Goal: Task Accomplishment & Management: Complete application form

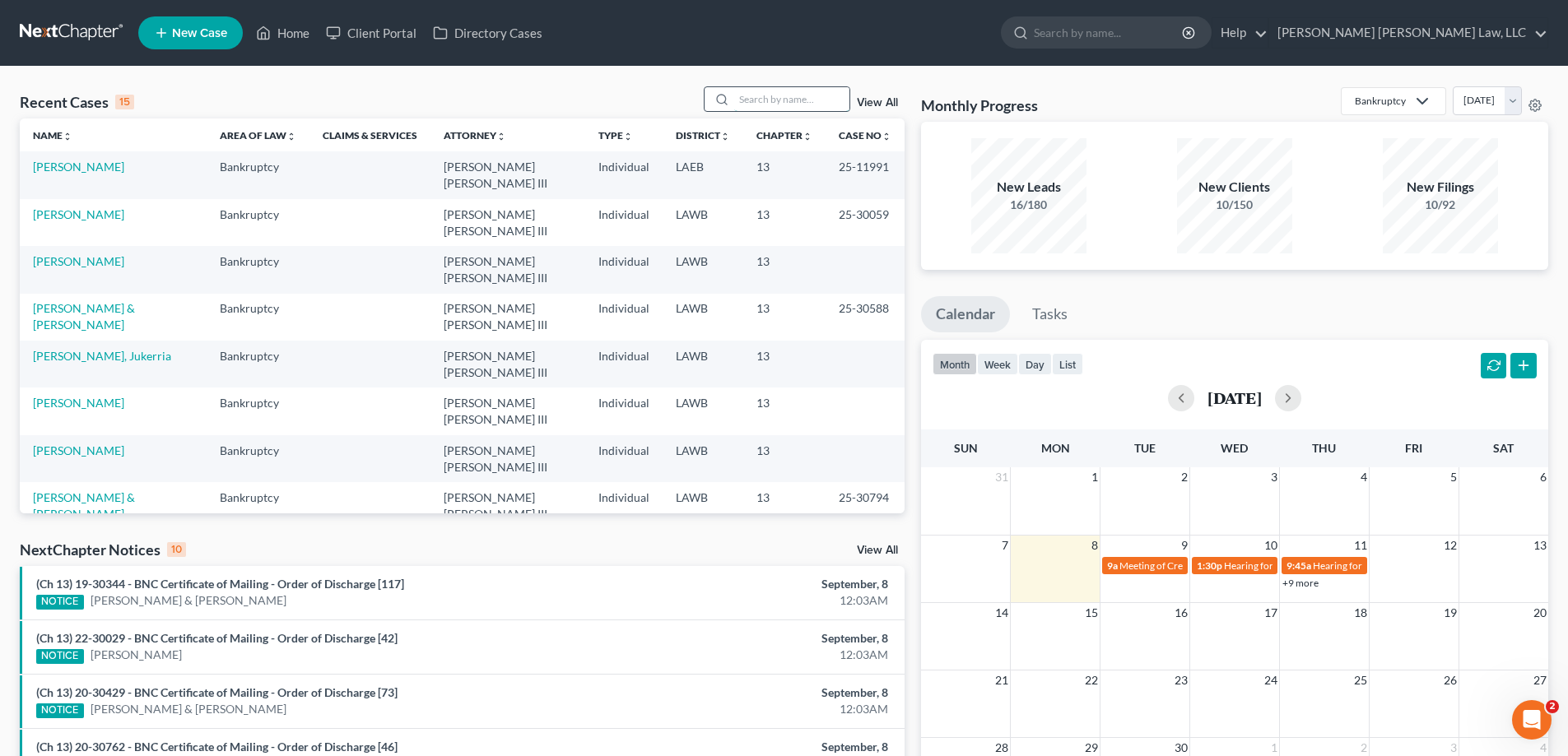
click at [764, 99] on input "search" at bounding box center [792, 98] width 116 height 24
type input "23-30982"
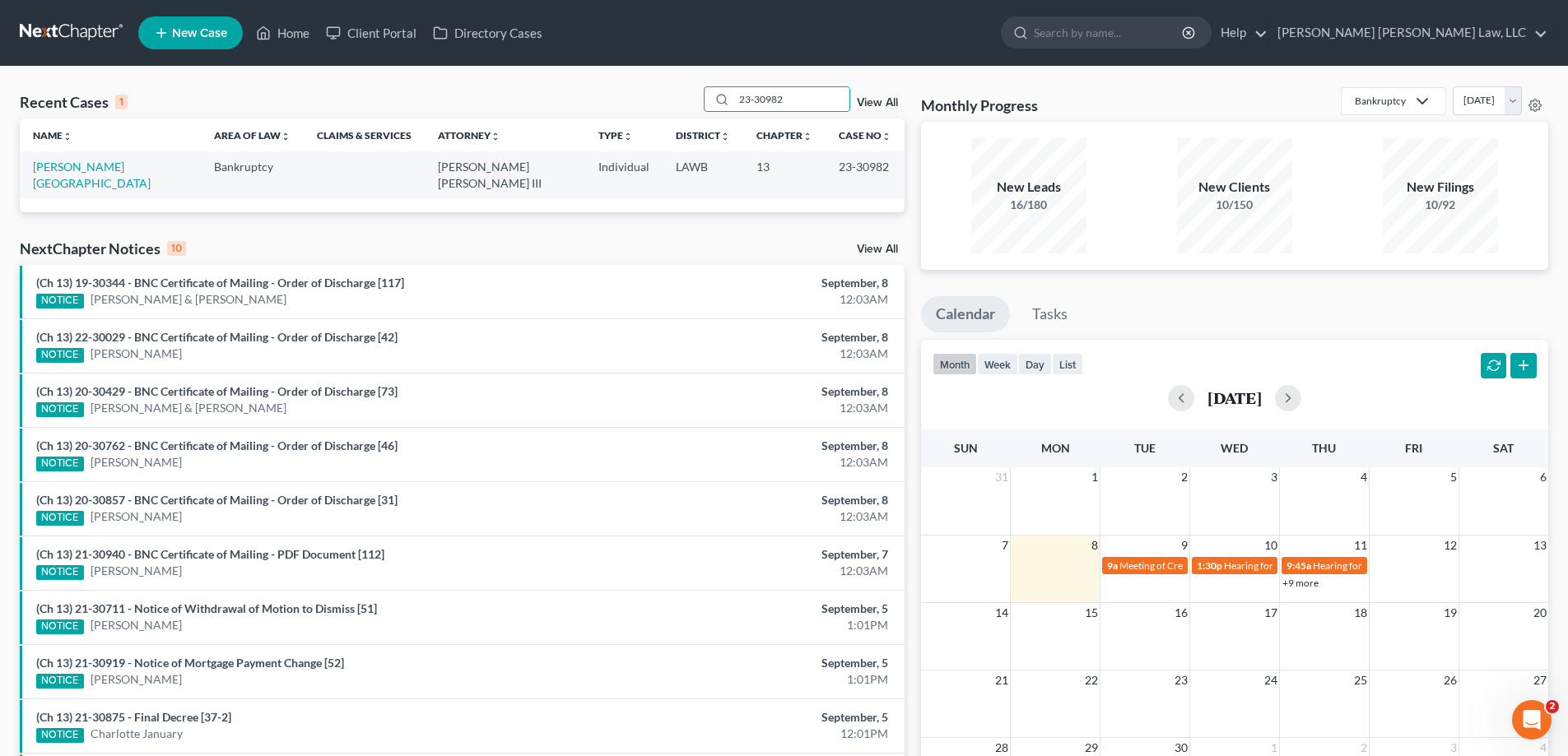
click at [70, 155] on td "[PERSON_NAME][GEOGRAPHIC_DATA]" at bounding box center [110, 174] width 181 height 47
click at [75, 164] on link "[PERSON_NAME][GEOGRAPHIC_DATA]" at bounding box center [91, 175] width 118 height 31
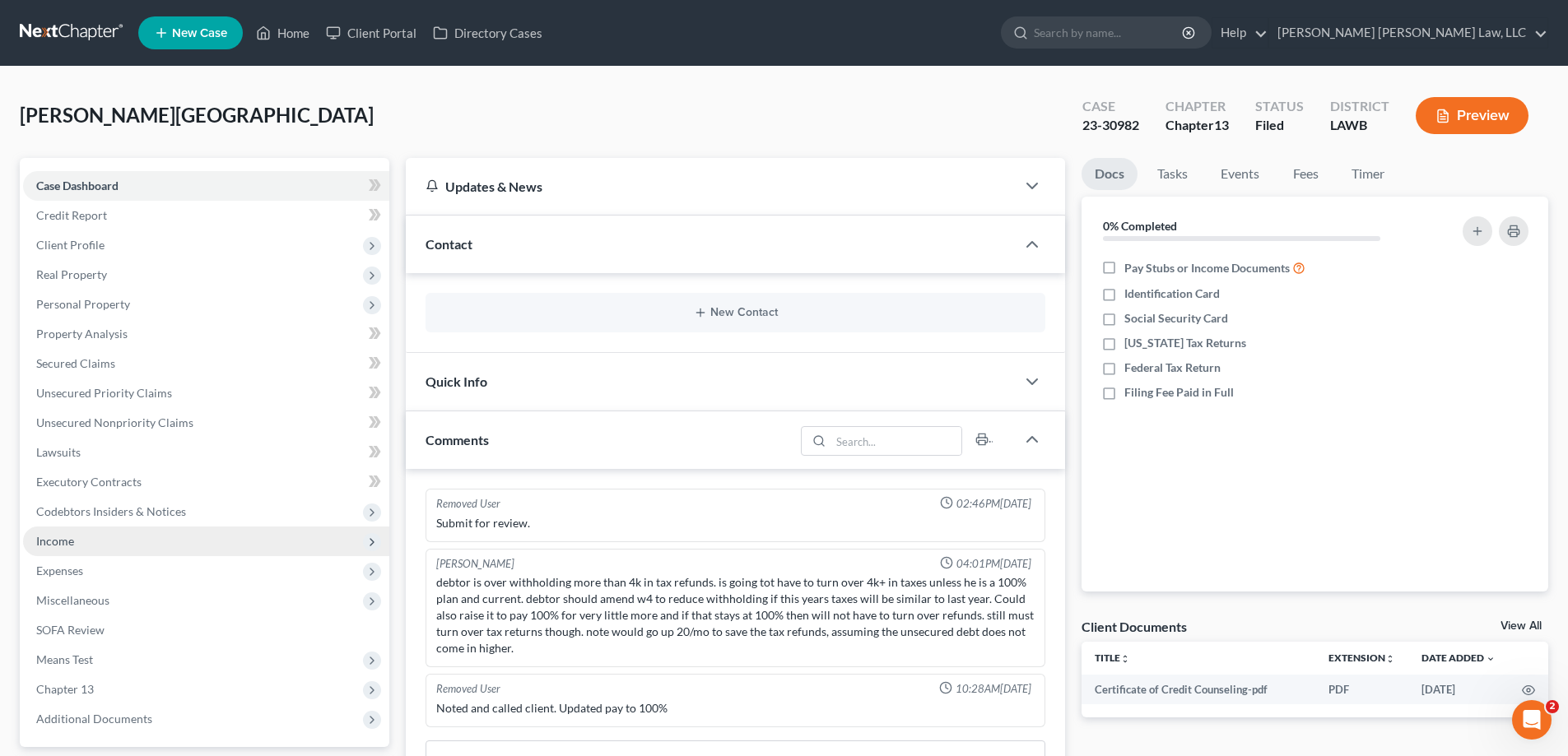
drag, startPoint x: 69, startPoint y: 549, endPoint x: 80, endPoint y: 548, distance: 11.0
click at [69, 549] on span "Income" at bounding box center [206, 541] width 366 height 30
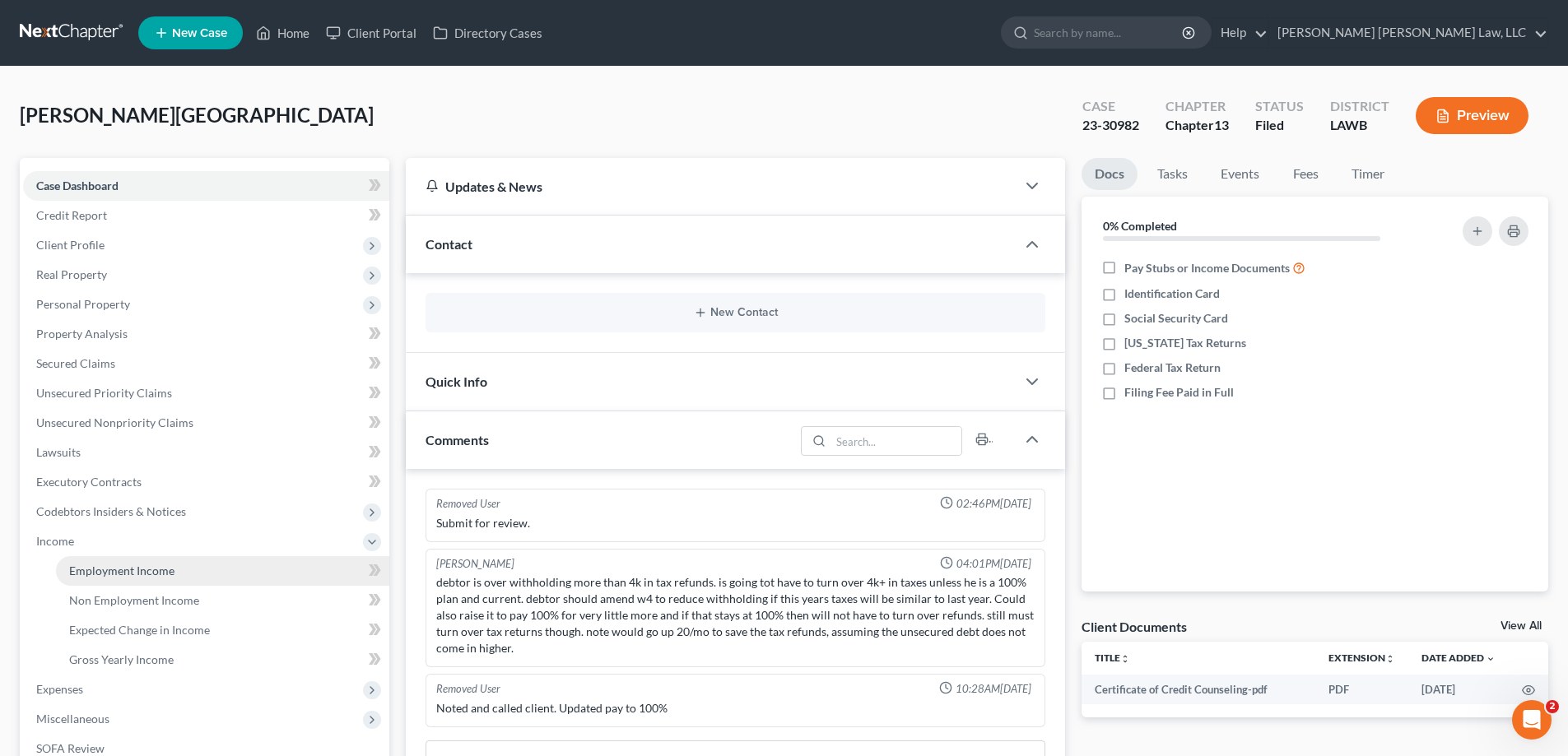
click at [115, 568] on span "Employment Income" at bounding box center [121, 571] width 105 height 14
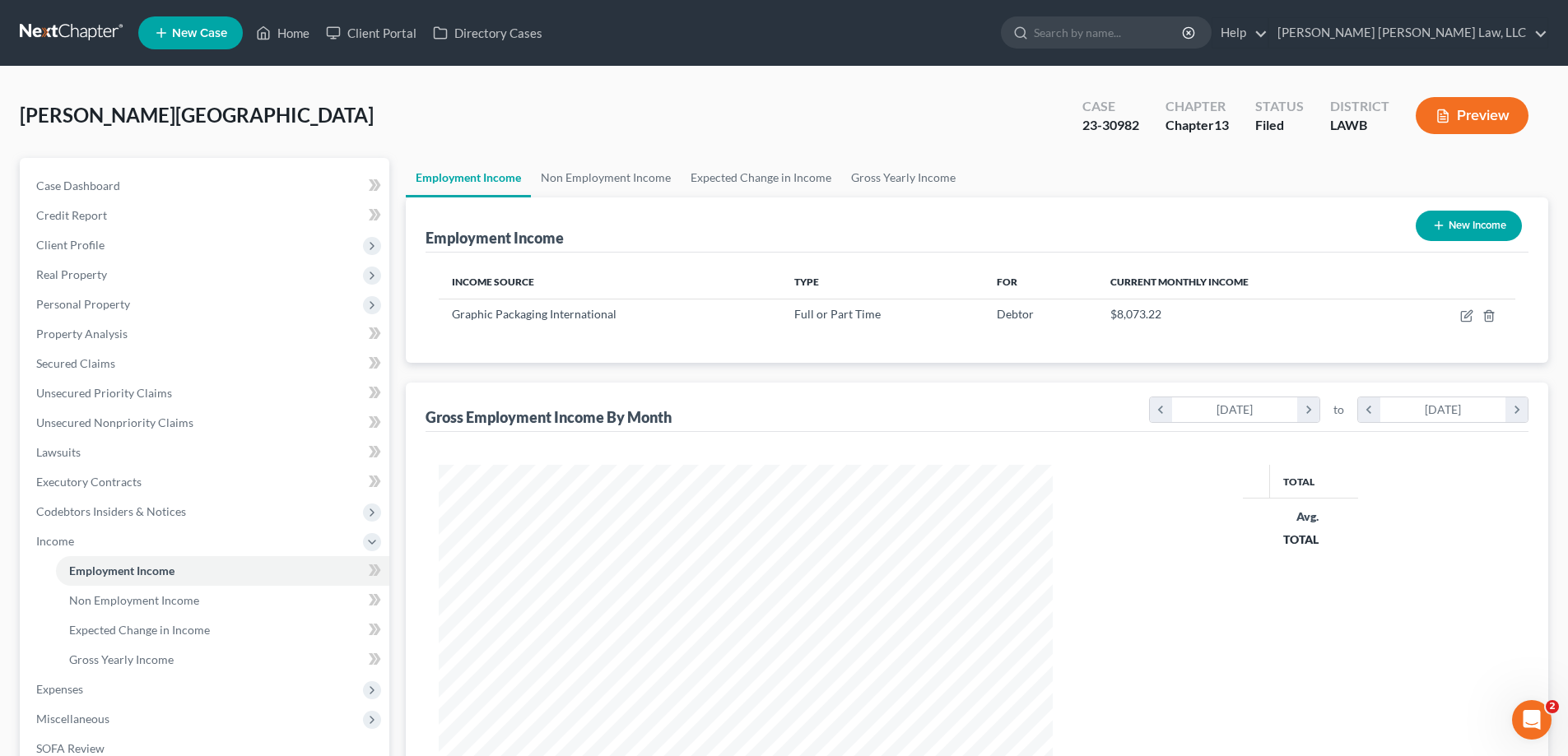
scroll to position [307, 647]
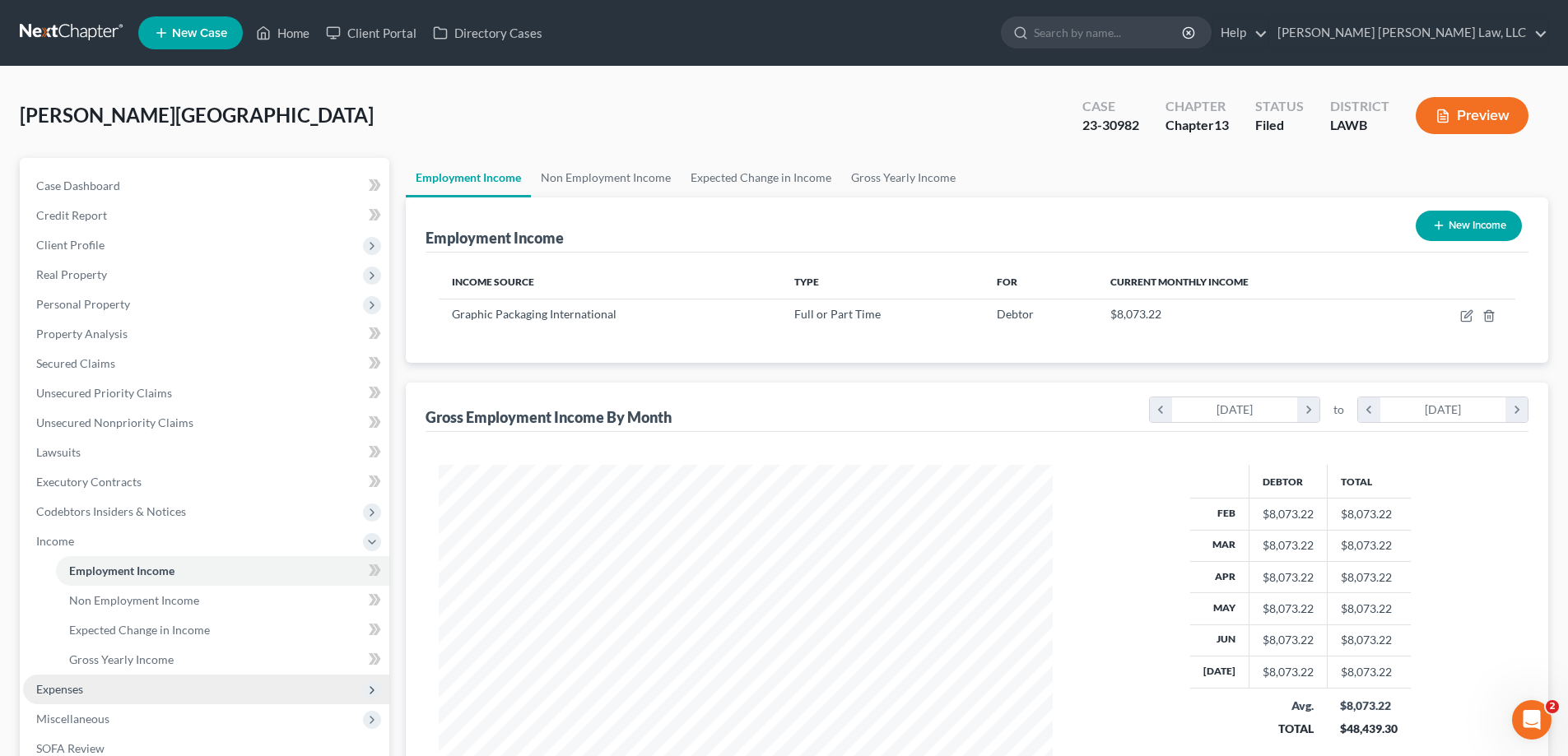
click at [113, 695] on span "Expenses" at bounding box center [206, 689] width 366 height 30
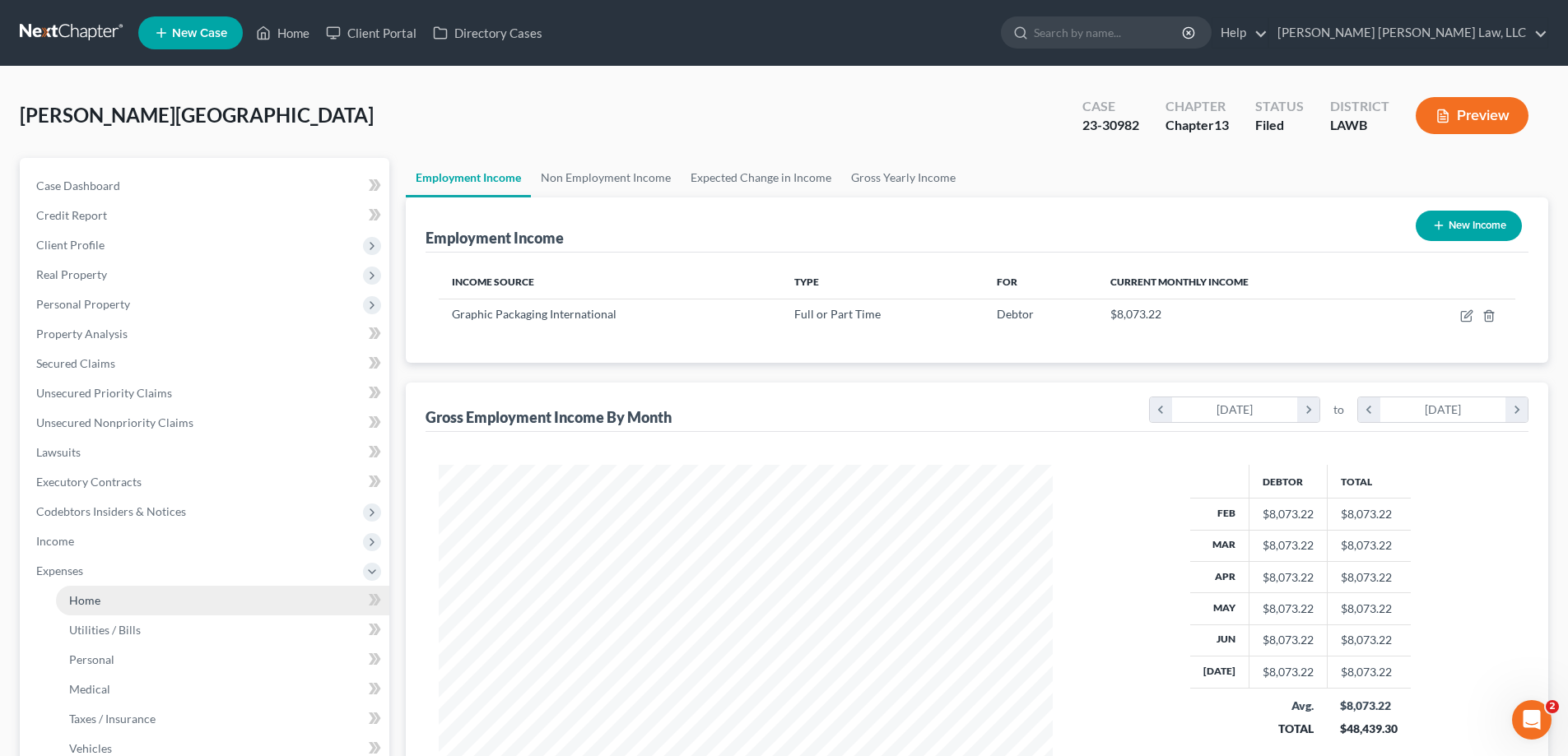
click at [115, 599] on link "Home" at bounding box center [223, 600] width 334 height 30
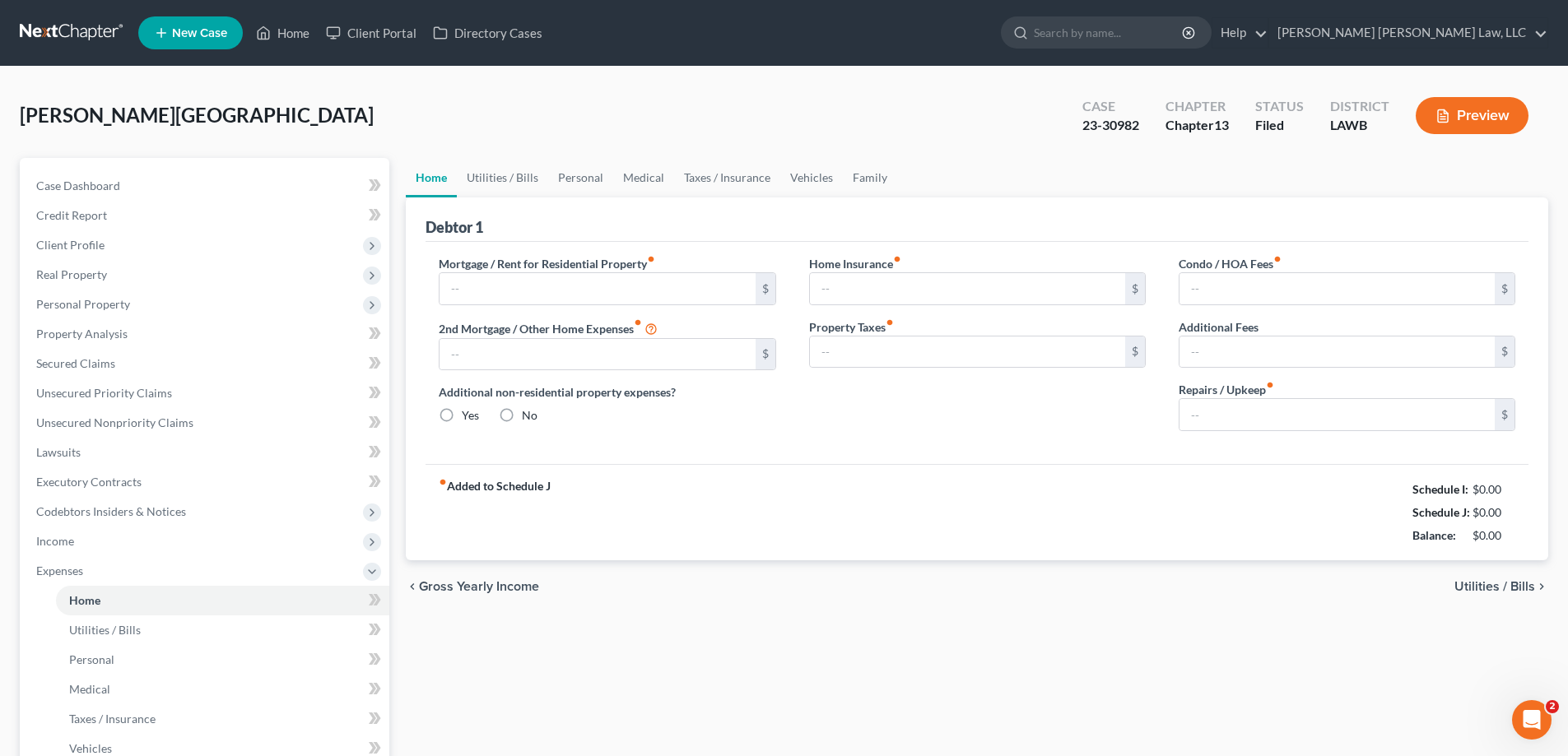
type input "0.00"
radio input "true"
type input "0.00"
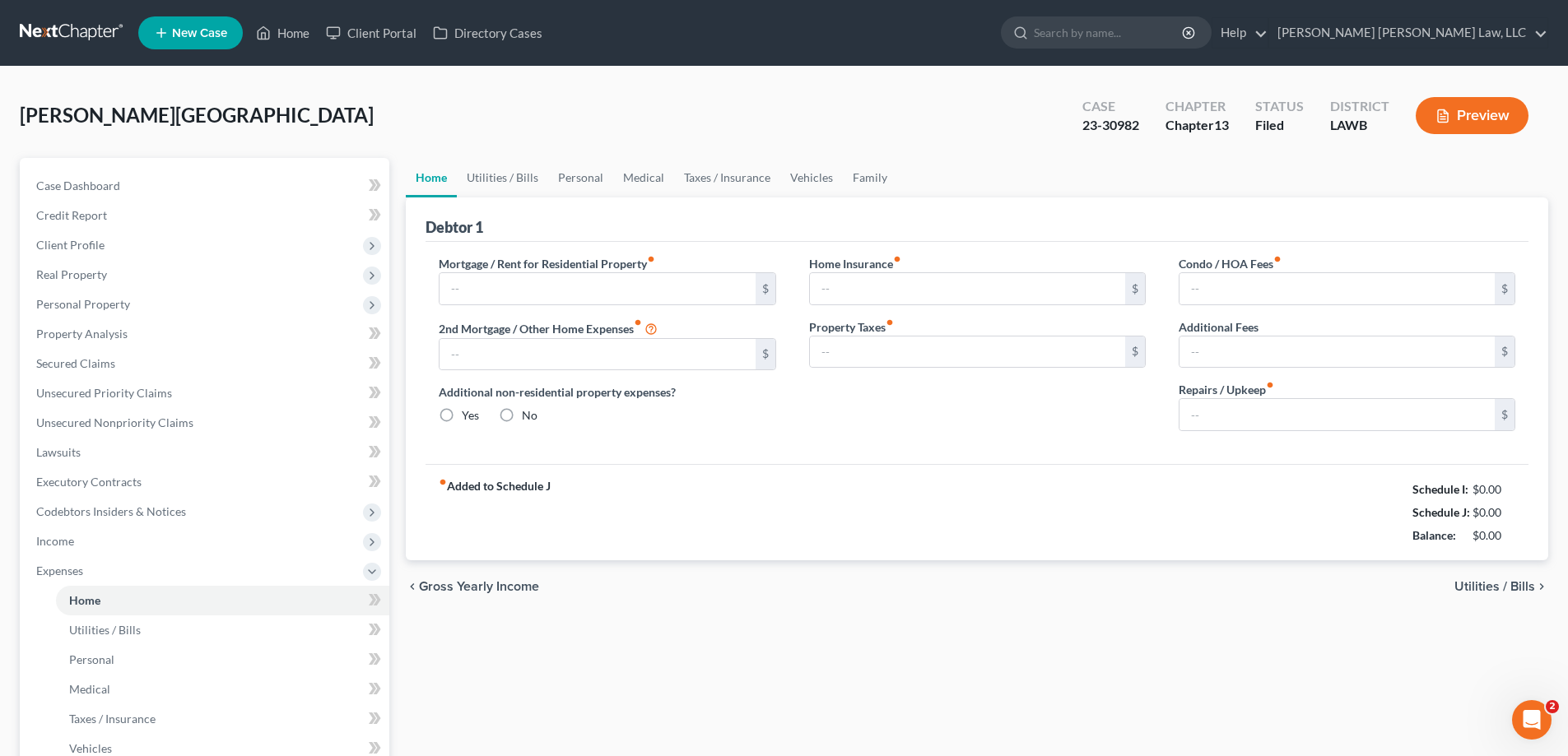
type input "0.00"
drag, startPoint x: 578, startPoint y: 175, endPoint x: 602, endPoint y: 184, distance: 25.6
click at [578, 175] on link "Personal" at bounding box center [581, 177] width 65 height 39
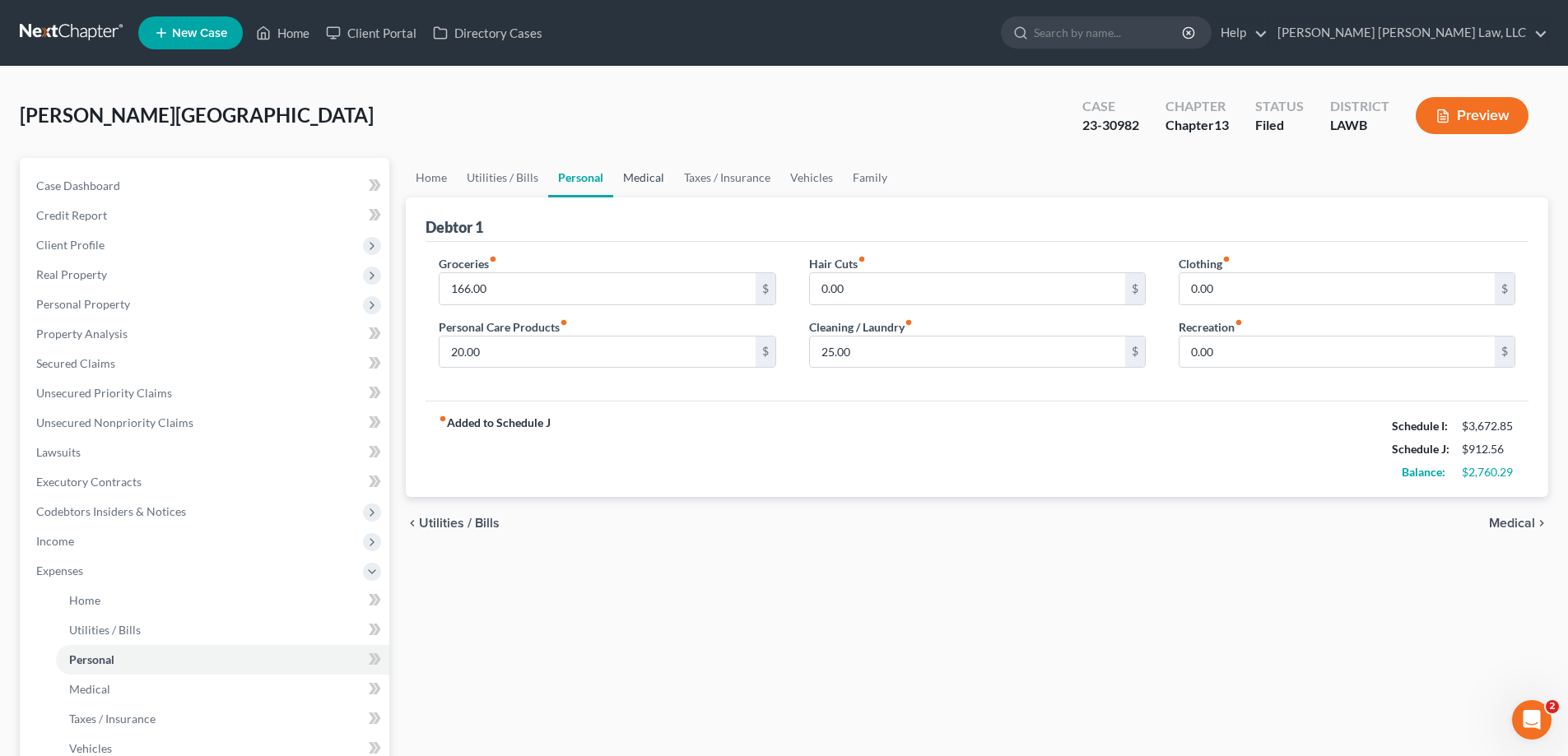
click at [627, 186] on link "Medical" at bounding box center [644, 177] width 61 height 39
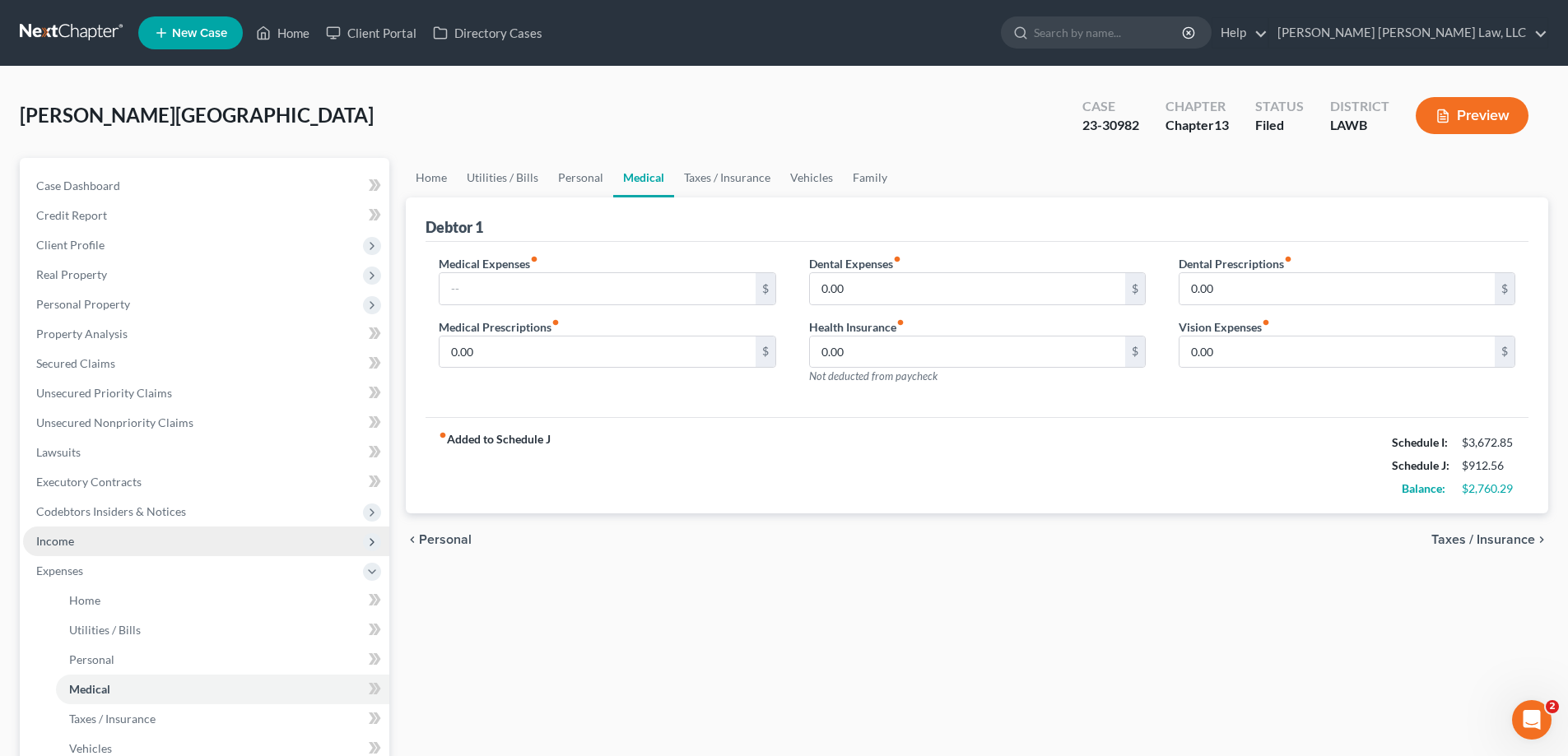
click at [163, 547] on span "Income" at bounding box center [206, 541] width 366 height 30
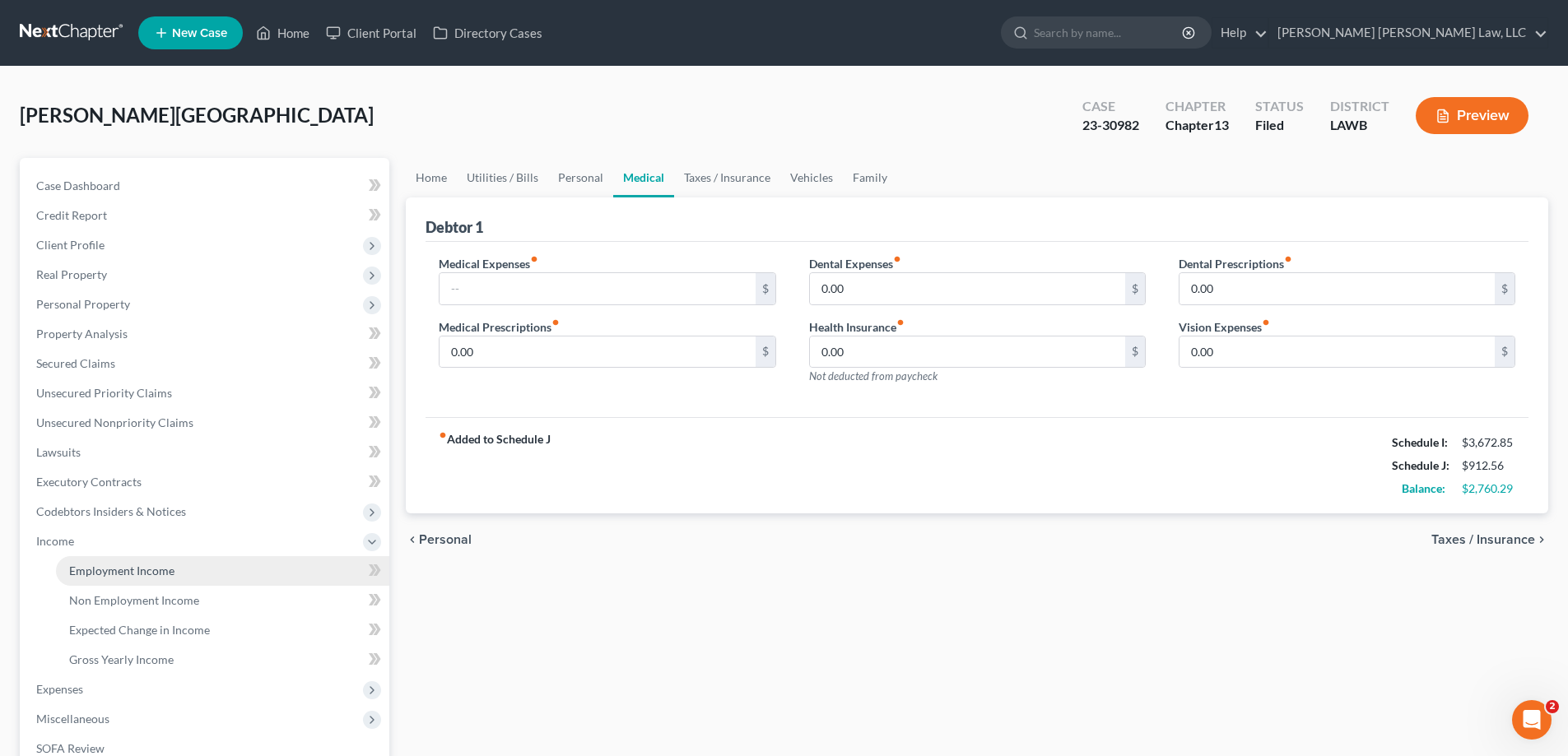
click at [163, 564] on span "Employment Income" at bounding box center [121, 571] width 105 height 14
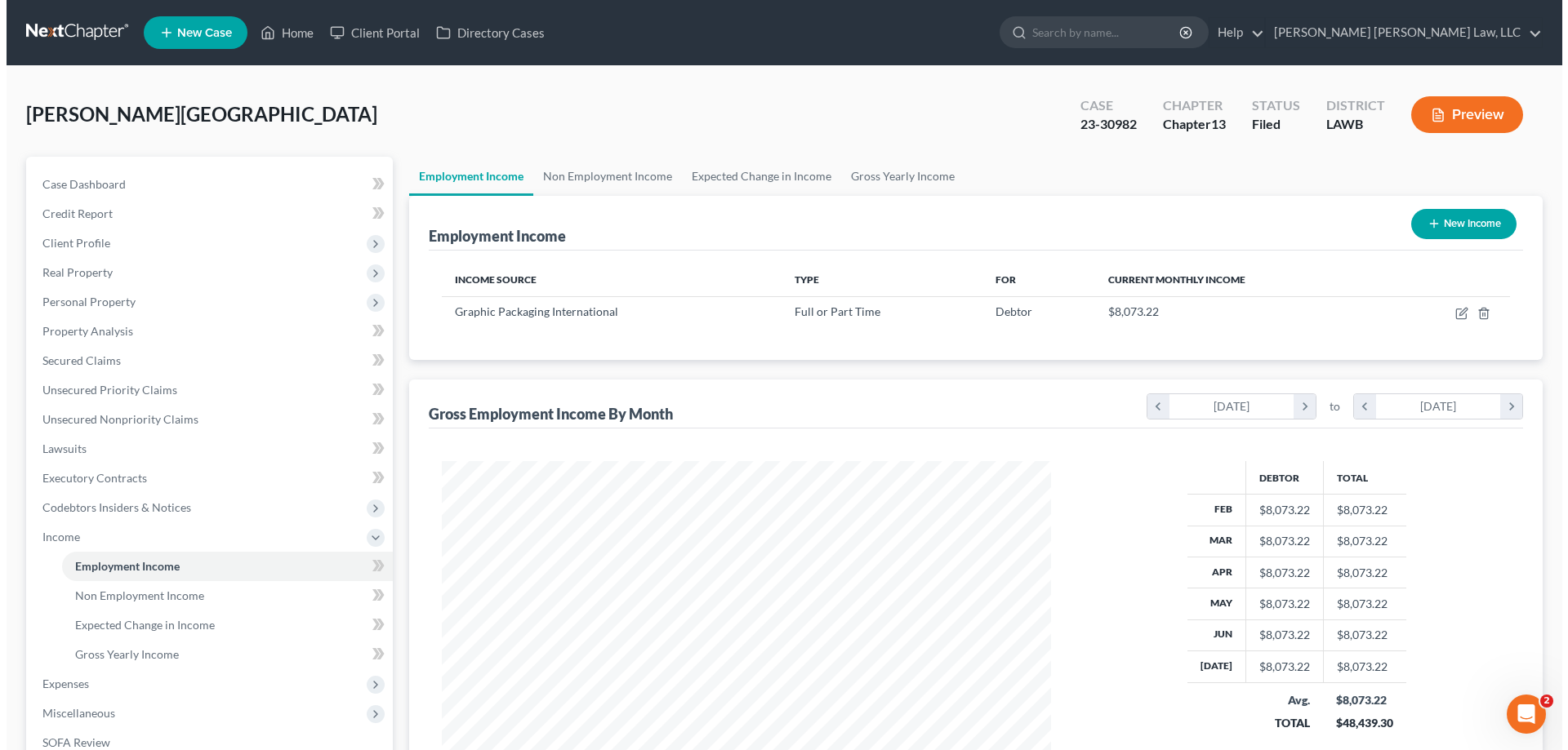
scroll to position [304, 642]
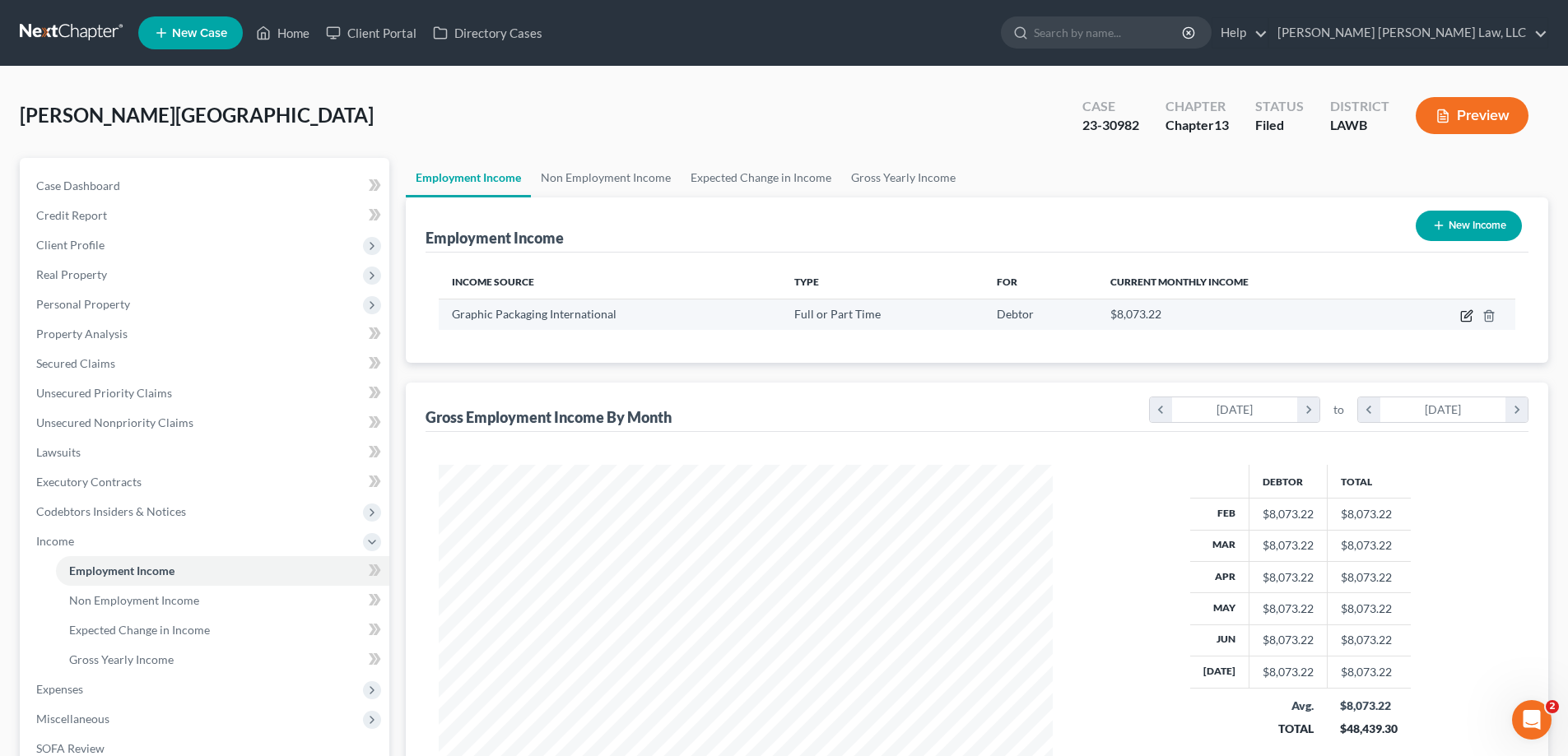
click at [1463, 318] on icon "button" at bounding box center [1468, 316] width 13 height 13
select select "0"
select select "10"
select select "3"
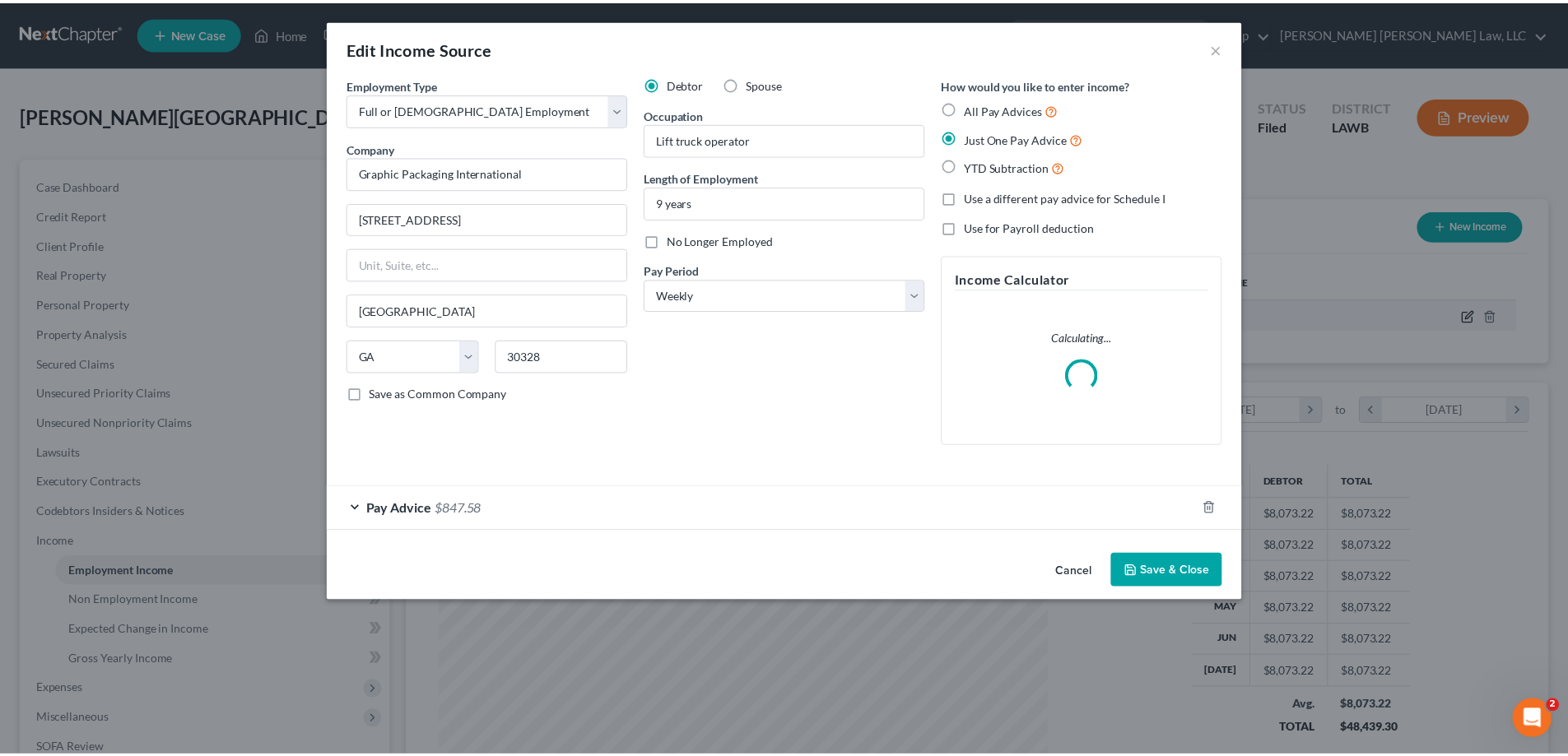
scroll to position [310, 653]
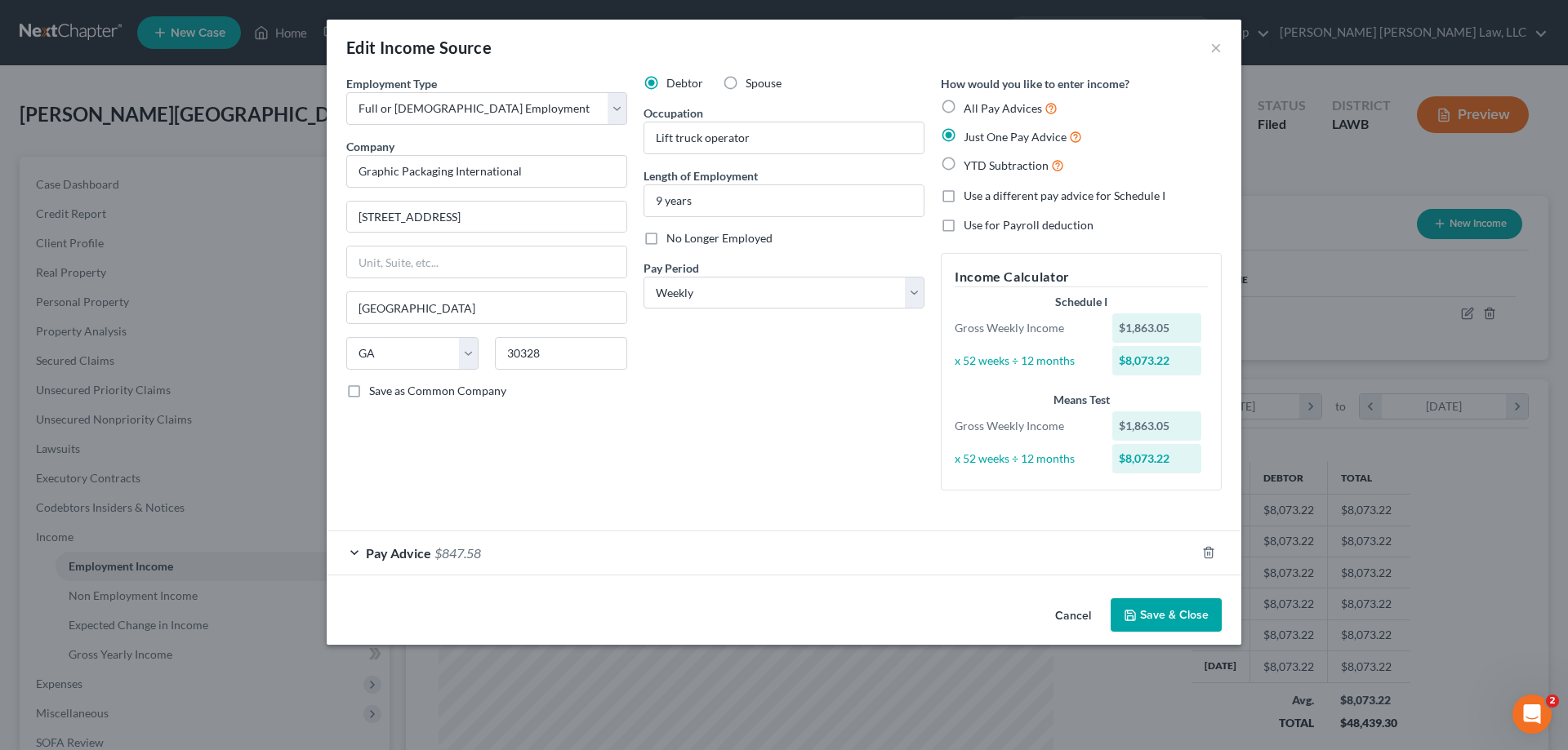
click at [436, 559] on span "$847.58" at bounding box center [457, 553] width 46 height 15
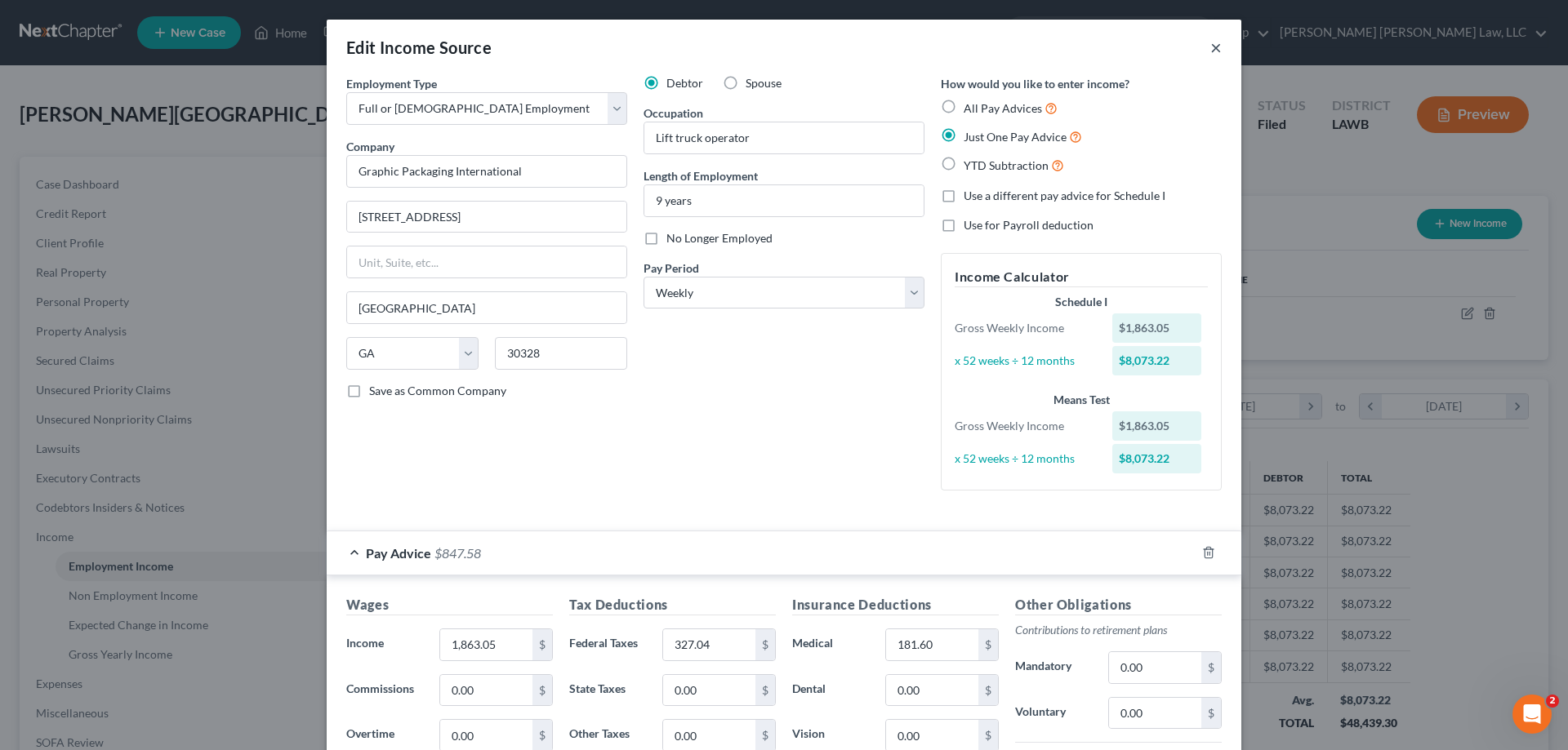
click at [1210, 49] on button "×" at bounding box center [1216, 47] width 11 height 20
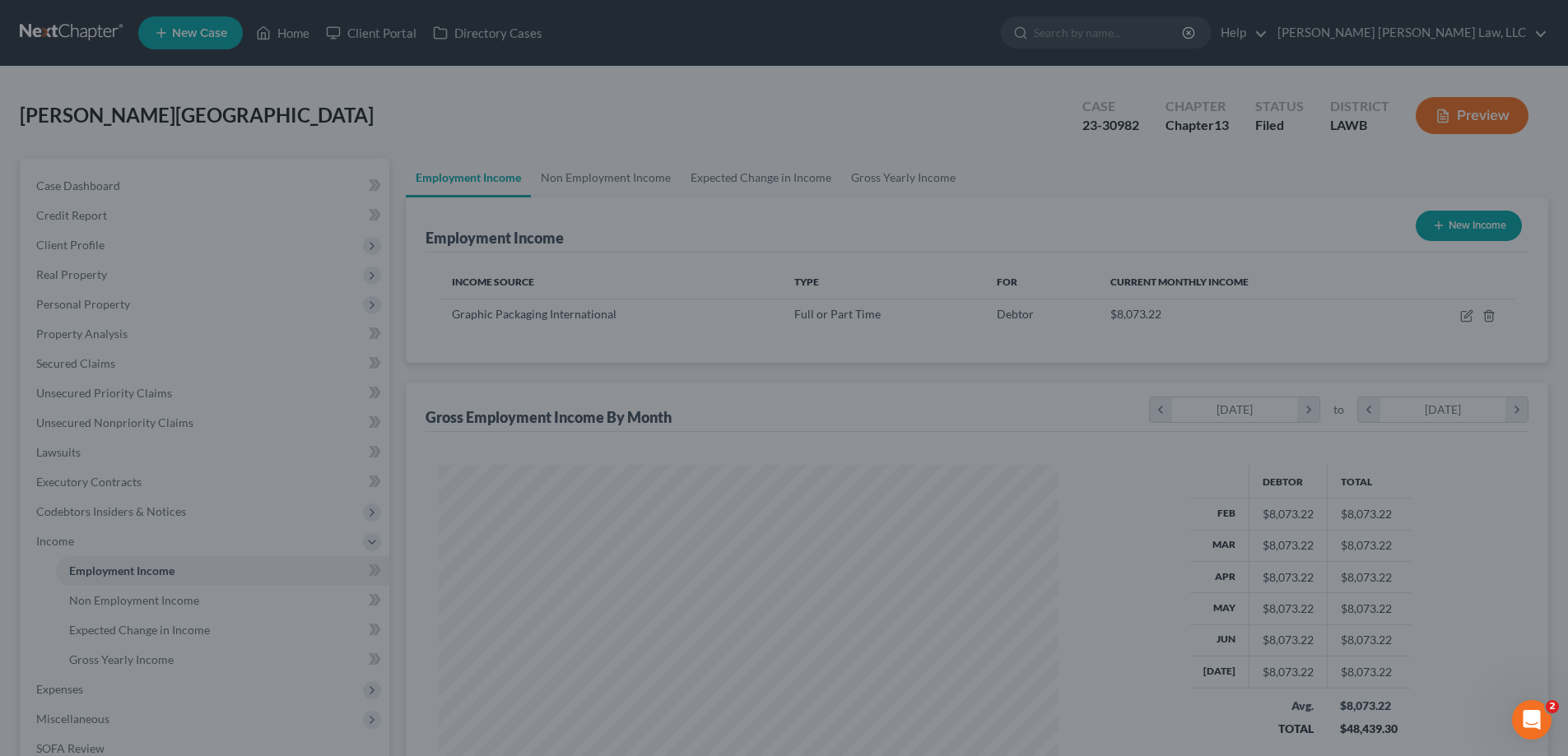
scroll to position [822715, 822672]
